Goal: Information Seeking & Learning: Learn about a topic

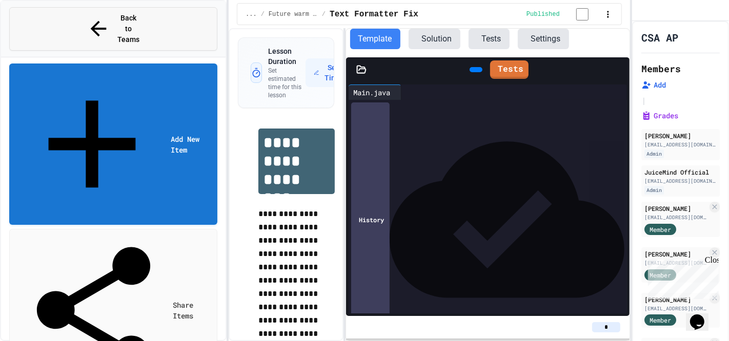
click at [139, 13] on span "Back to Teams" at bounding box center [128, 29] width 24 height 32
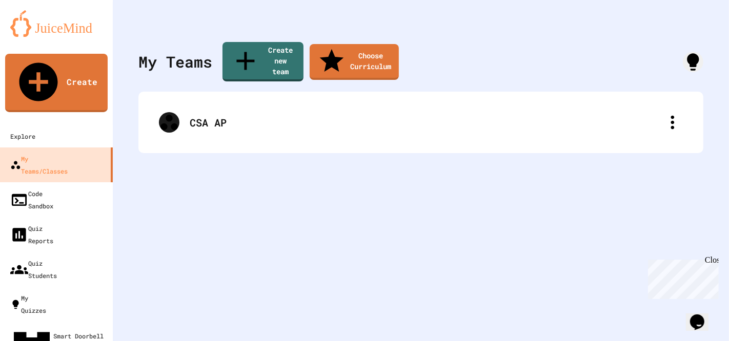
click at [53, 31] on img at bounding box center [56, 23] width 92 height 27
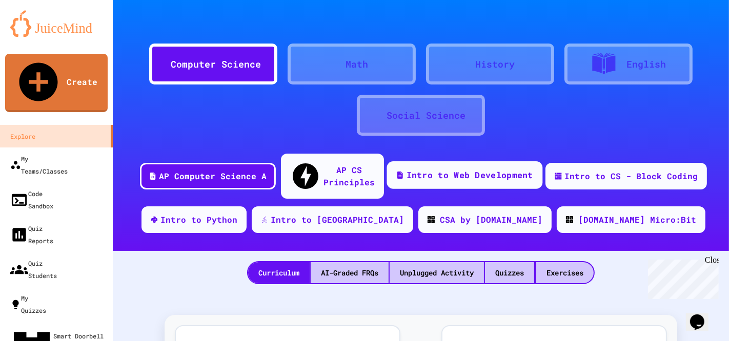
click at [417, 169] on div "Intro to Web Development" at bounding box center [470, 175] width 127 height 13
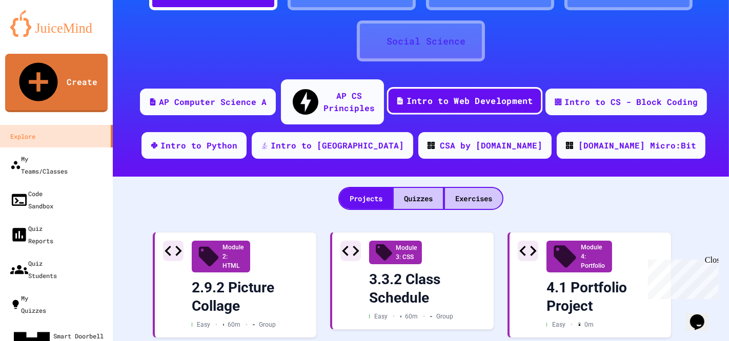
scroll to position [76, 0]
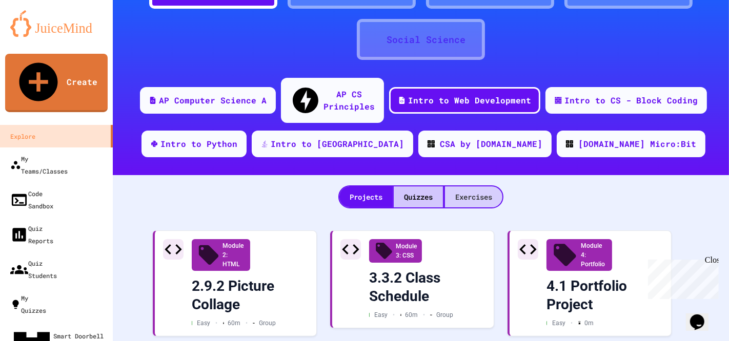
click at [473, 187] on div "Exercises" at bounding box center [473, 197] width 57 height 21
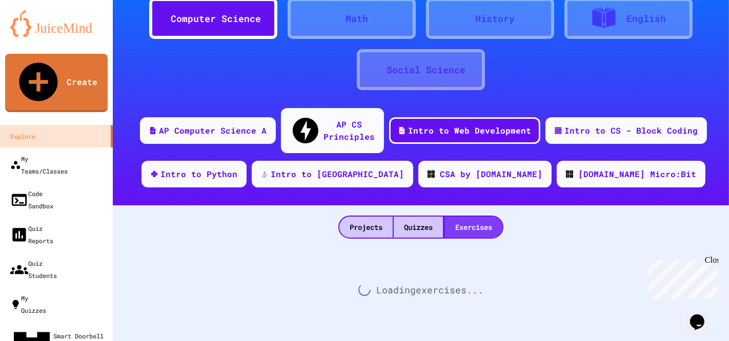
scroll to position [26, 0]
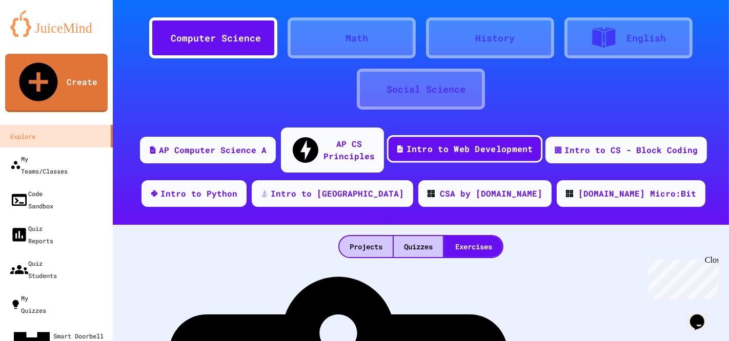
click at [454, 143] on div "Intro to Web Development" at bounding box center [470, 149] width 127 height 13
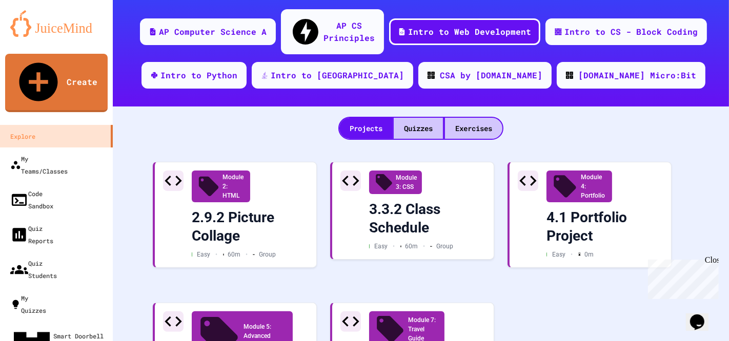
scroll to position [184, 0]
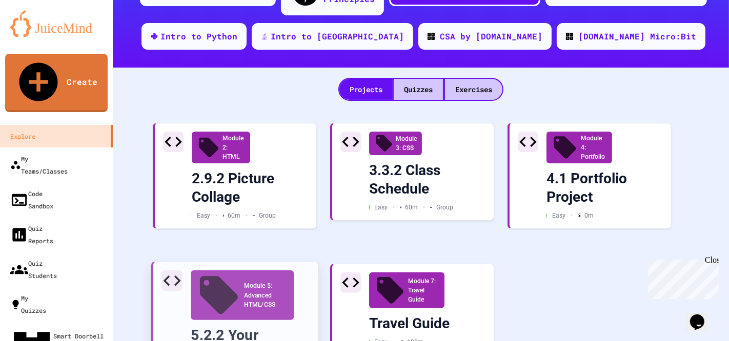
click at [273, 327] on div "5.2.2 Your Semantic Site" at bounding box center [250, 346] width 119 height 38
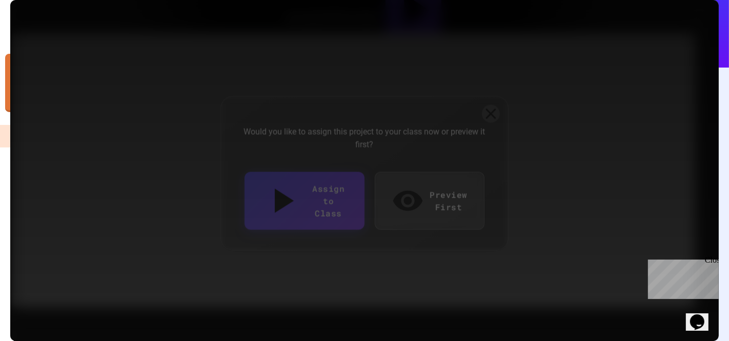
click at [436, 193] on link "Preview First" at bounding box center [430, 201] width 110 height 58
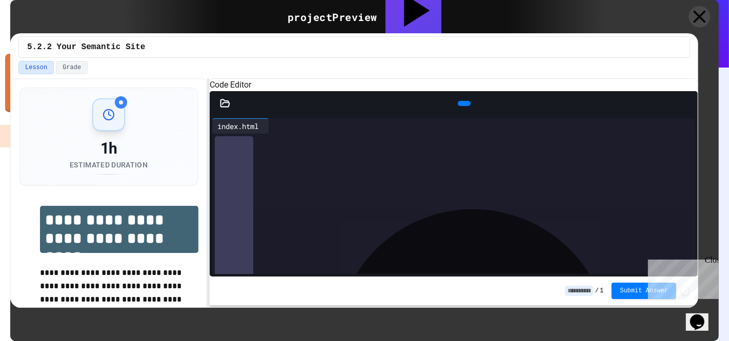
click at [700, 14] on icon at bounding box center [700, 17] width 22 height 22
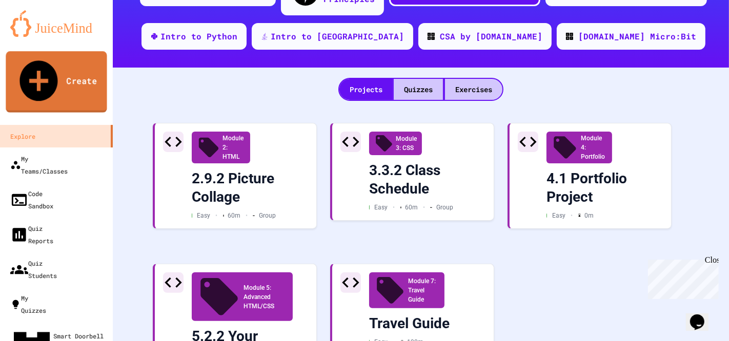
click at [57, 69] on link "Create" at bounding box center [56, 82] width 101 height 62
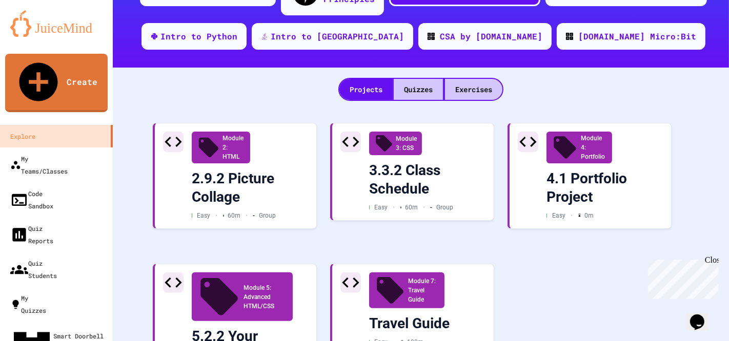
scroll to position [256, 0]
click at [472, 68] on div "Projects Quizzes Exercises" at bounding box center [421, 84] width 616 height 33
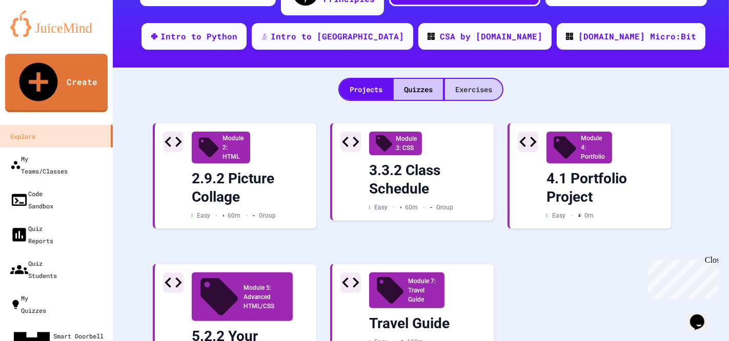
click at [473, 79] on div "Exercises" at bounding box center [473, 89] width 57 height 21
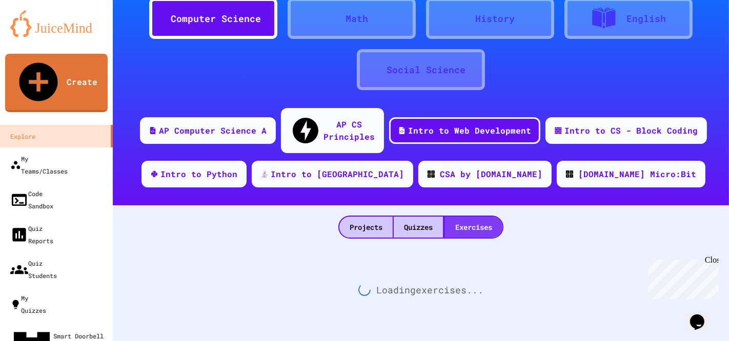
scroll to position [26, 0]
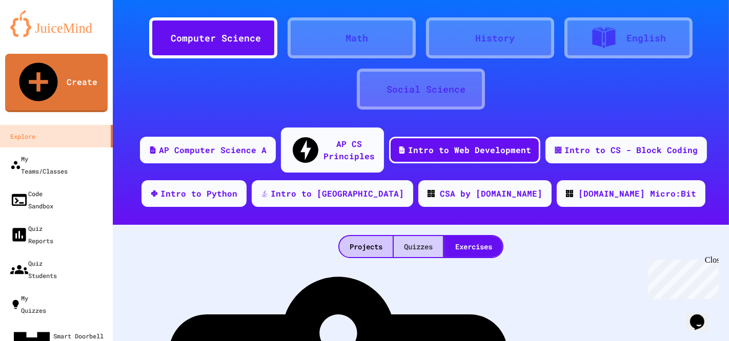
click at [414, 236] on div "Quizzes" at bounding box center [418, 246] width 49 height 21
